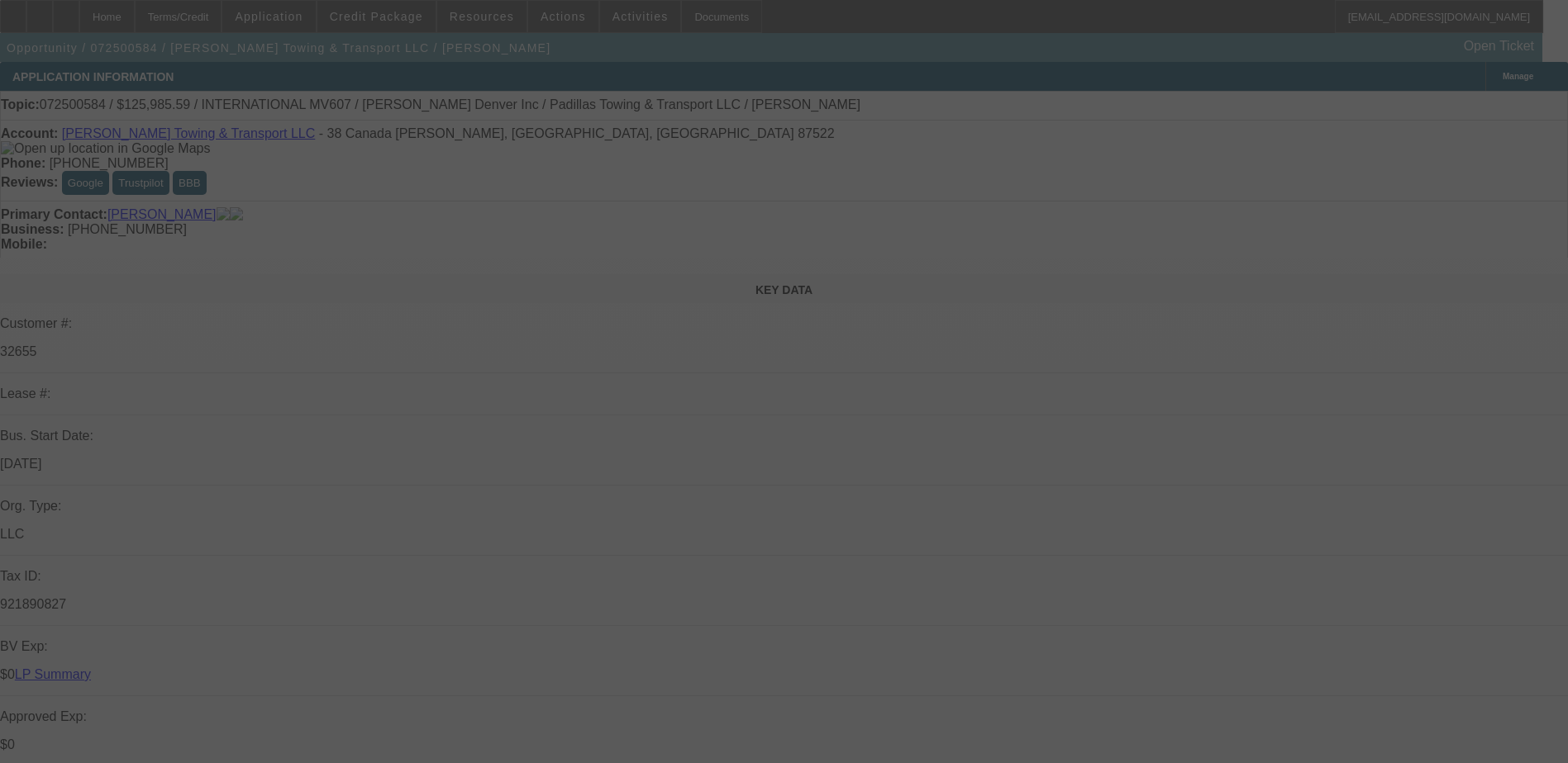
select select "0.1"
select select "0"
select select "0.1"
select select "0"
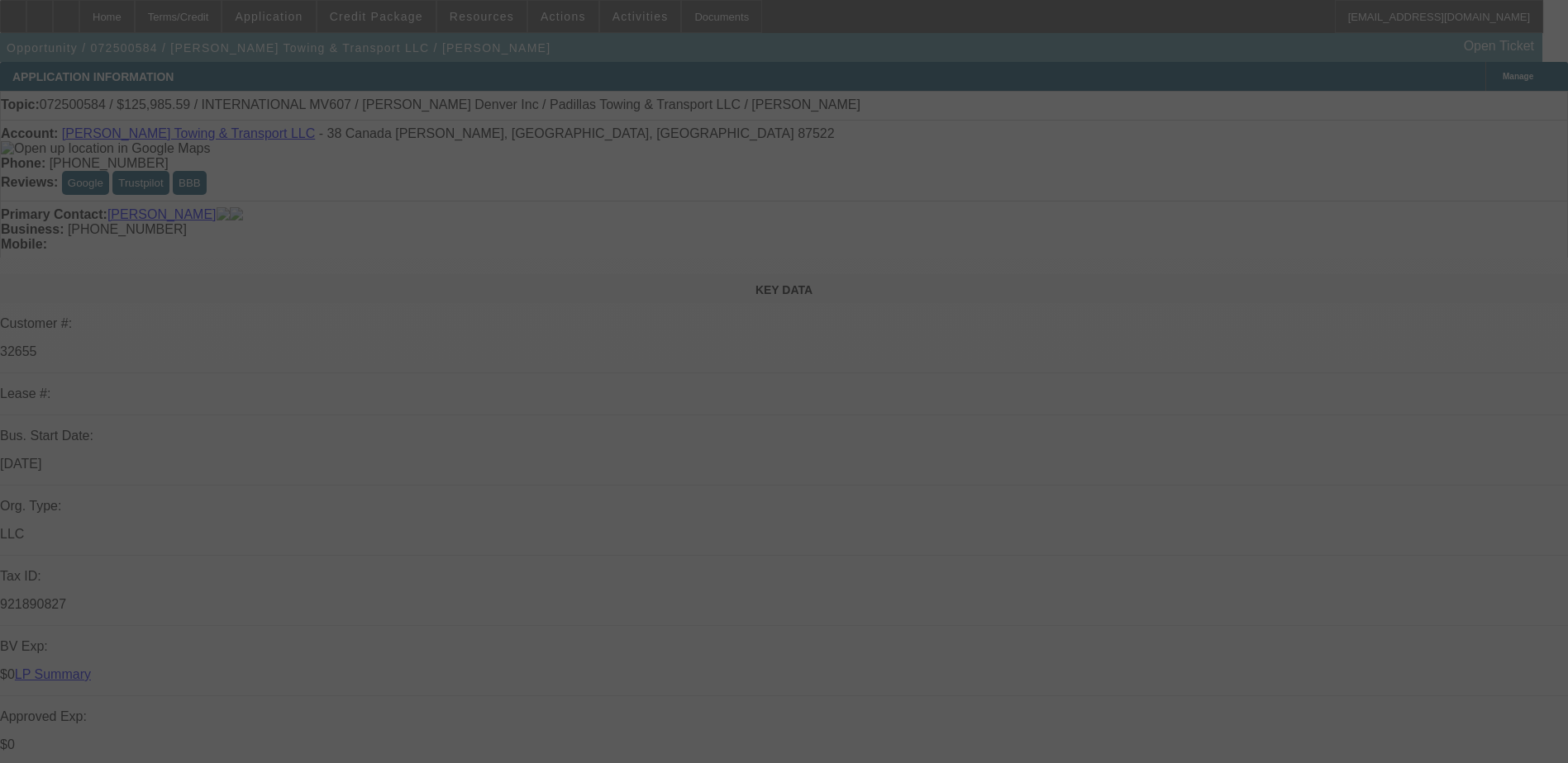
select select "0"
select select "0.1"
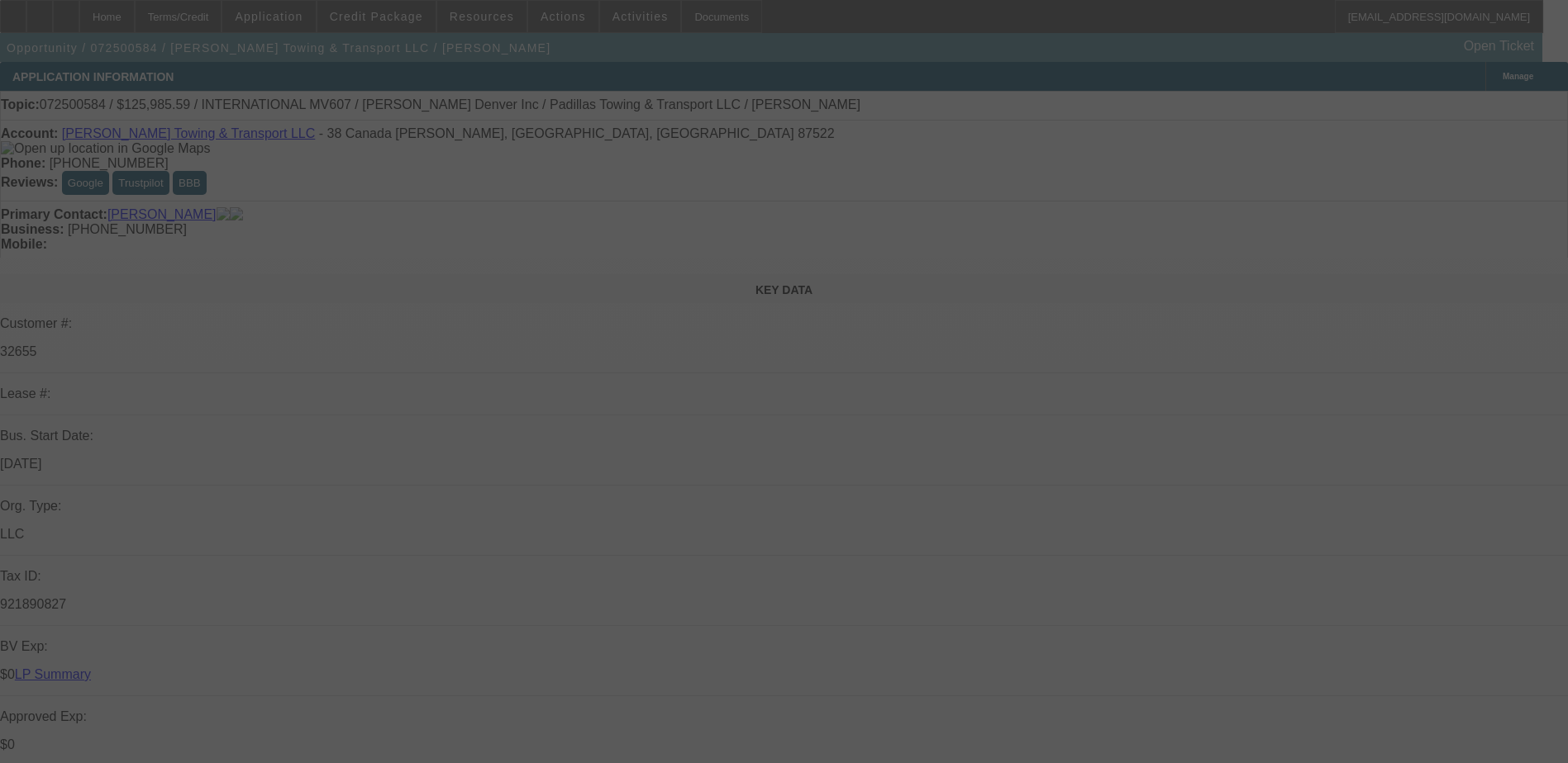
select select "0"
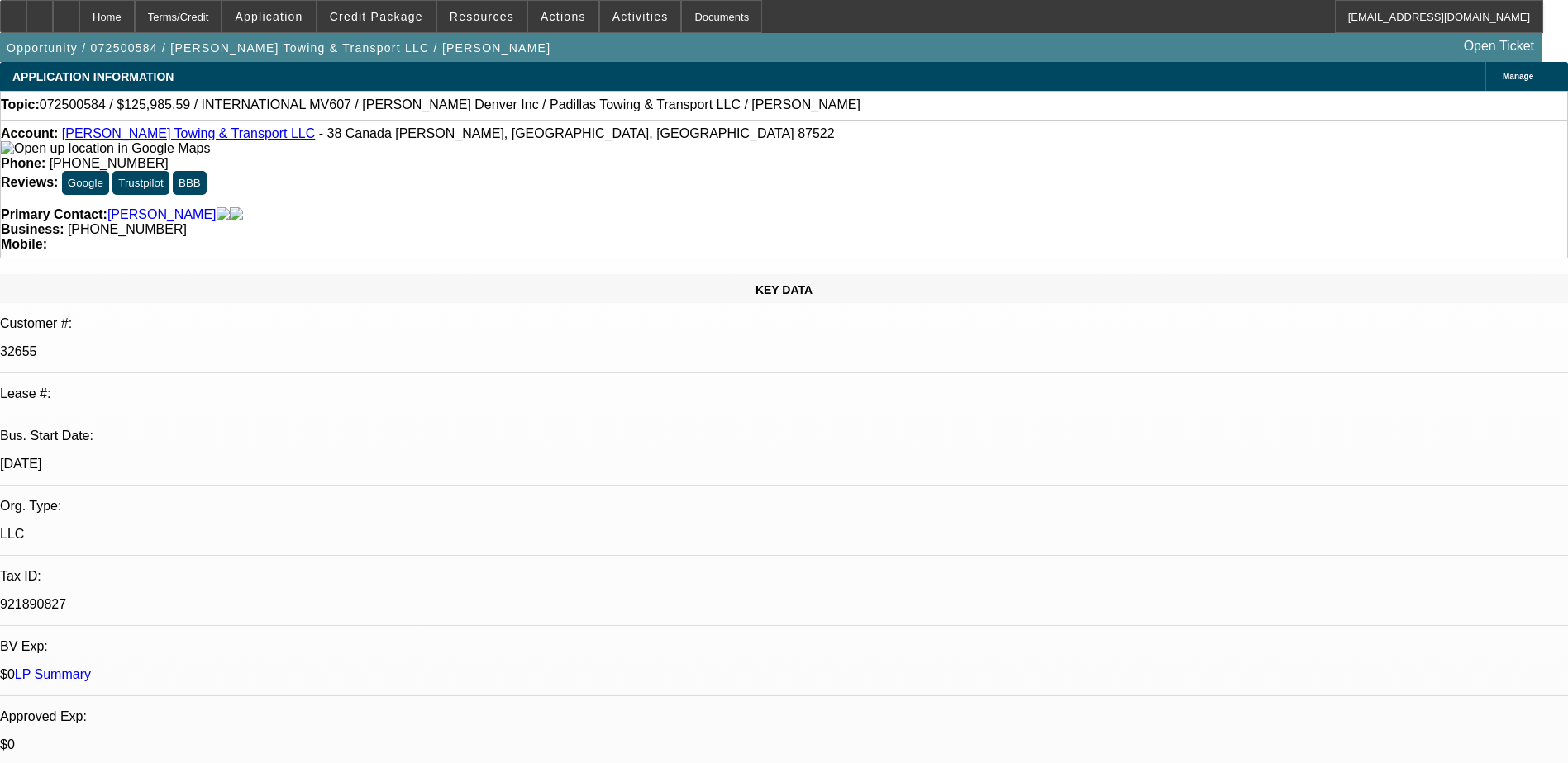
select select "1"
select select "2"
select select "6"
select select "1"
select select "2"
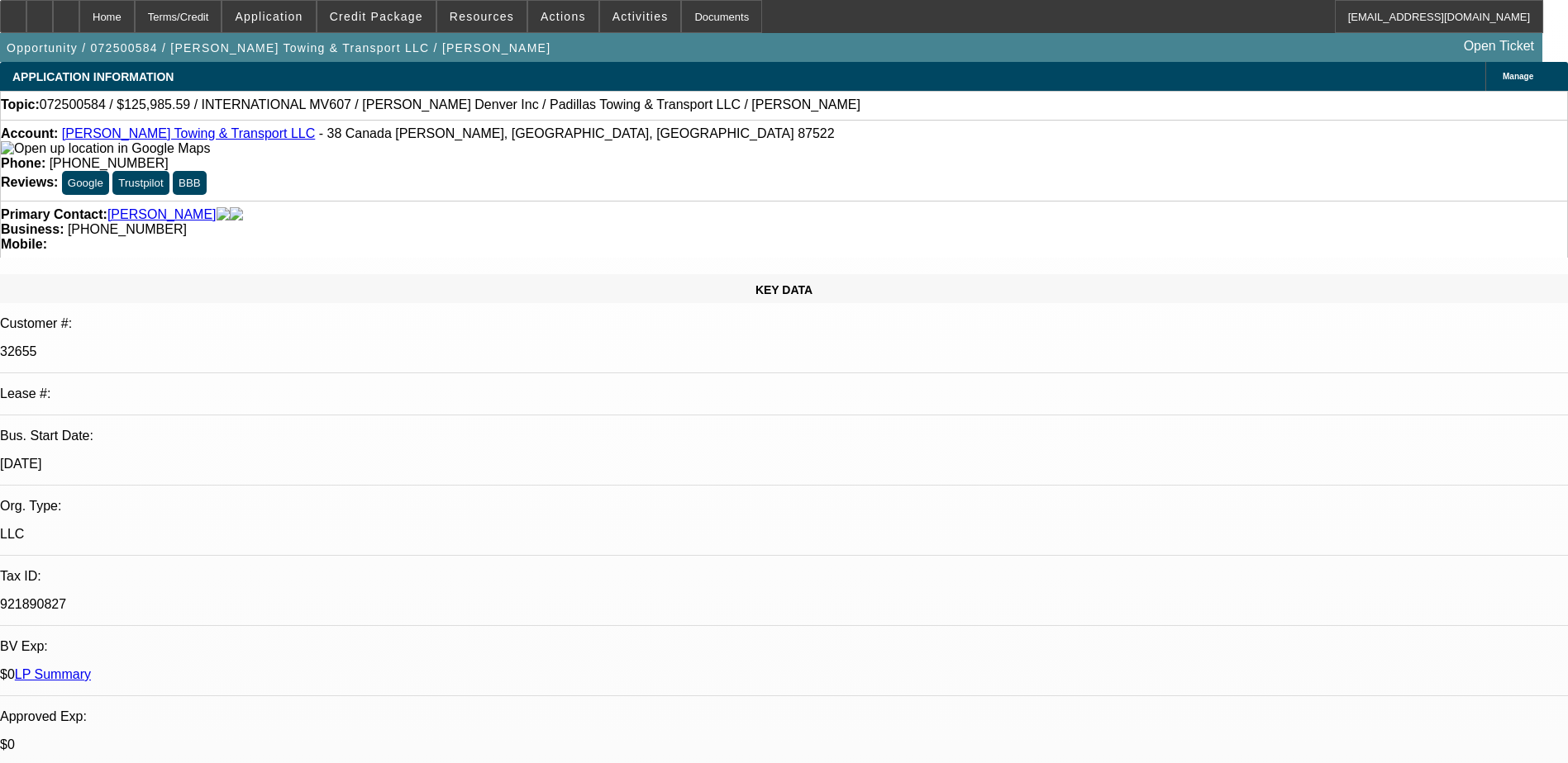
select select "6"
select select "1"
select select "2"
select select "6"
select select "1"
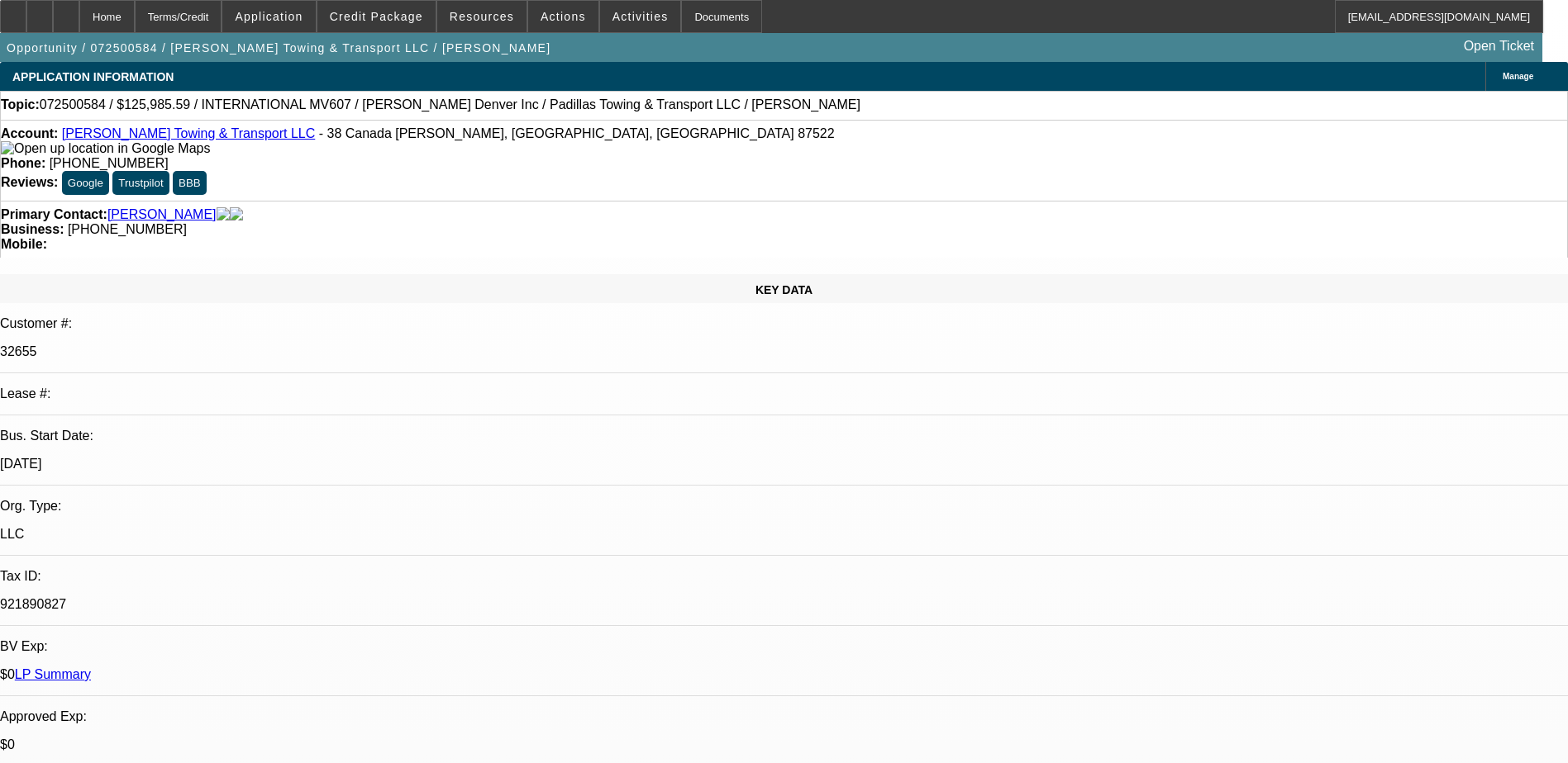
select select "2"
select select "6"
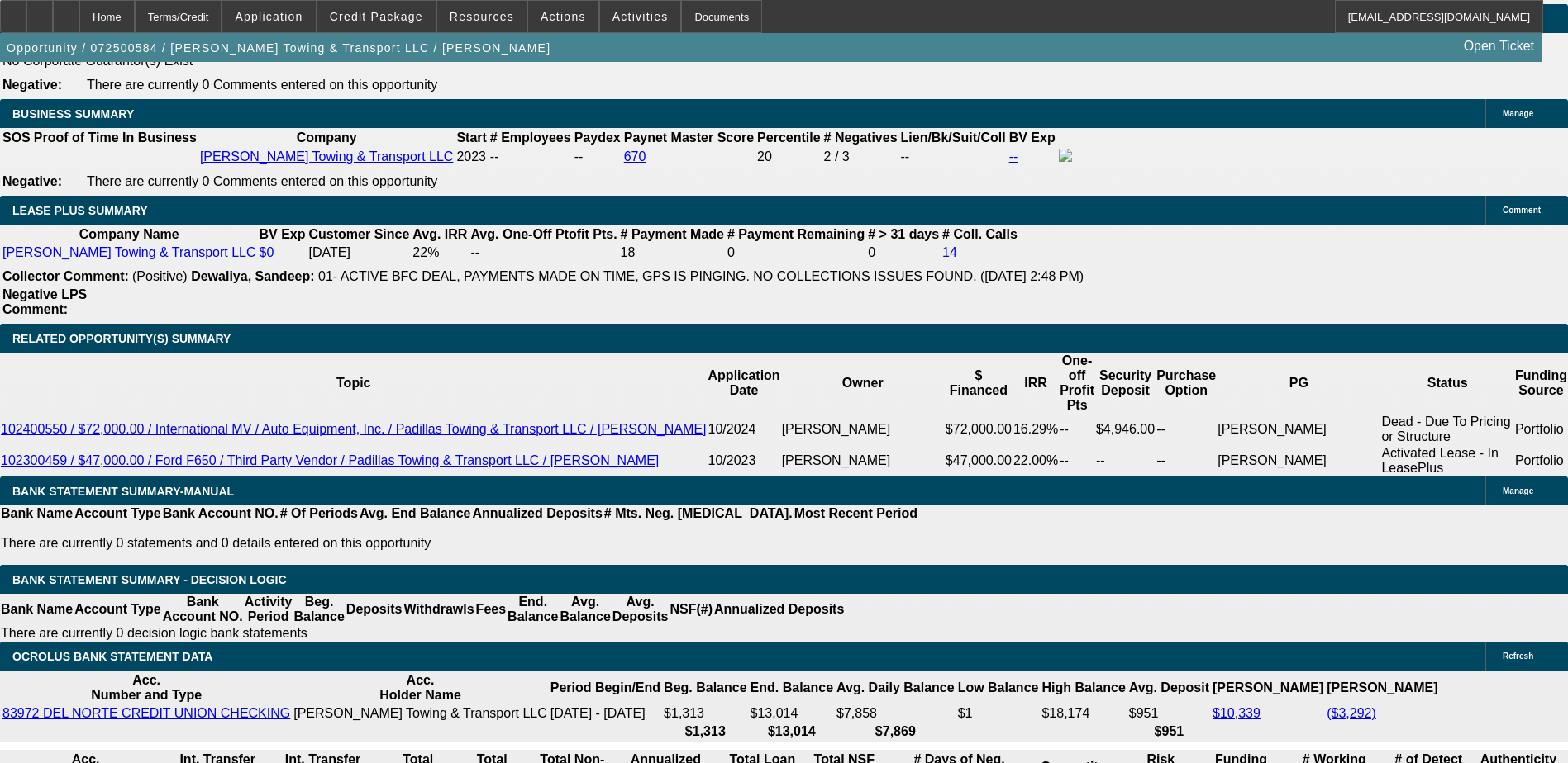
scroll to position [2808, 0]
